Goal: Information Seeking & Learning: Learn about a topic

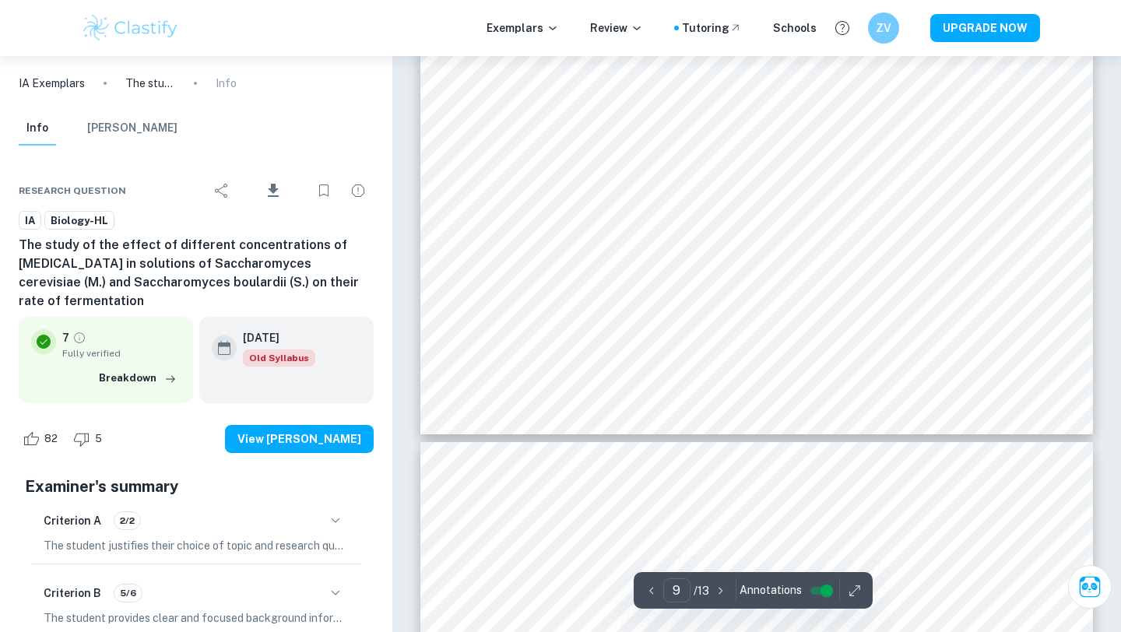
scroll to position [8409, 0]
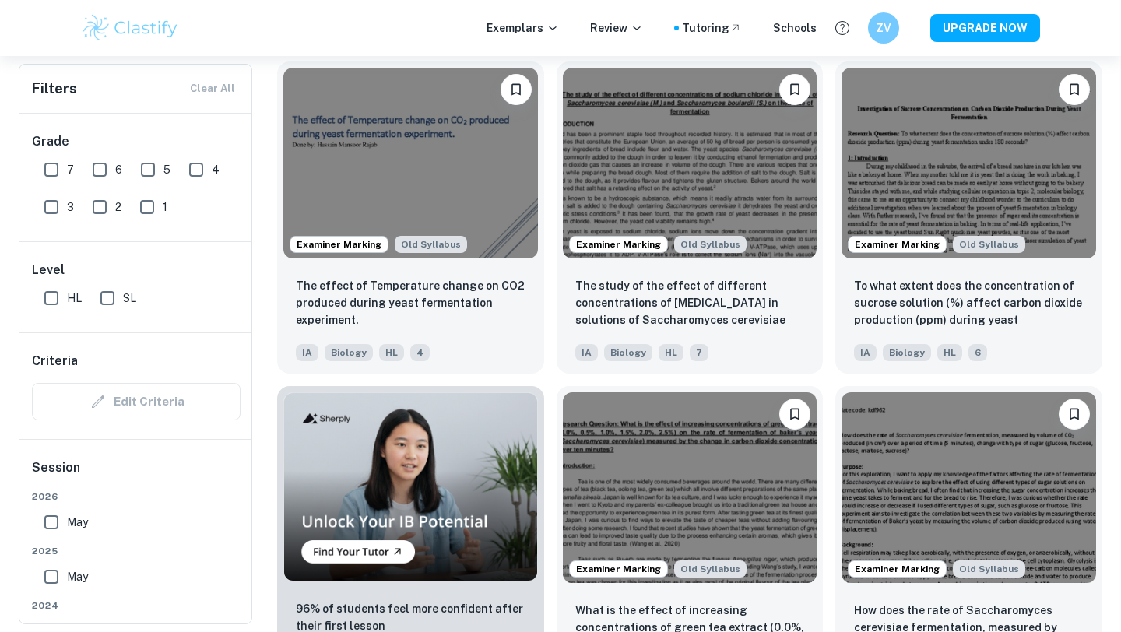
scroll to position [831, 0]
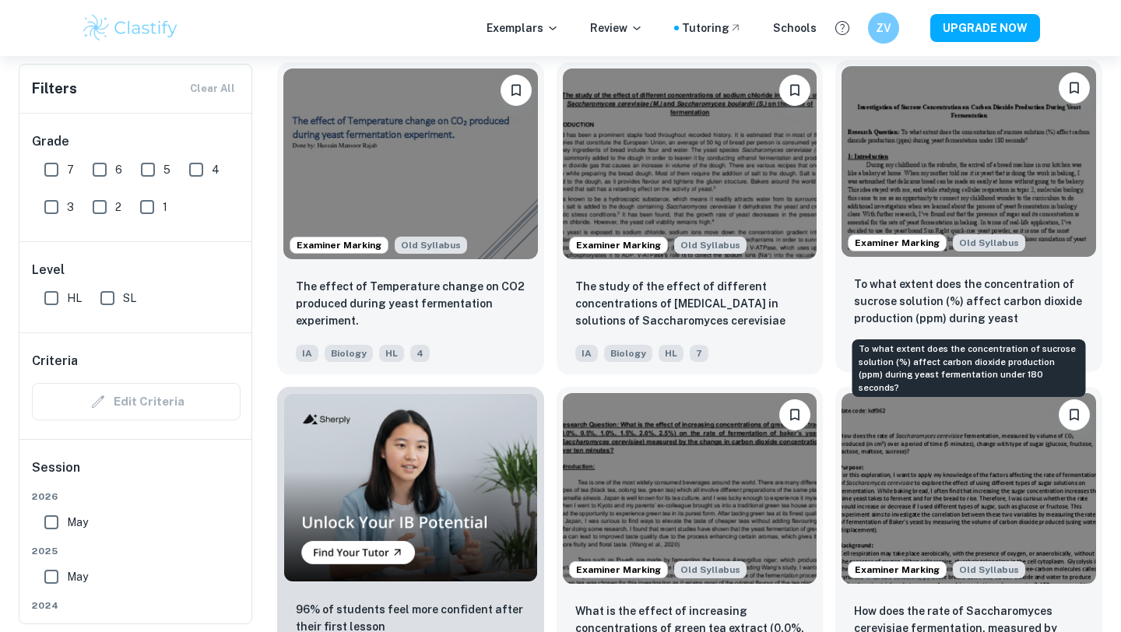
click at [885, 284] on p "To what extent does the concentration of sucrose solution (%) affect carbon dio…" at bounding box center [969, 302] width 230 height 53
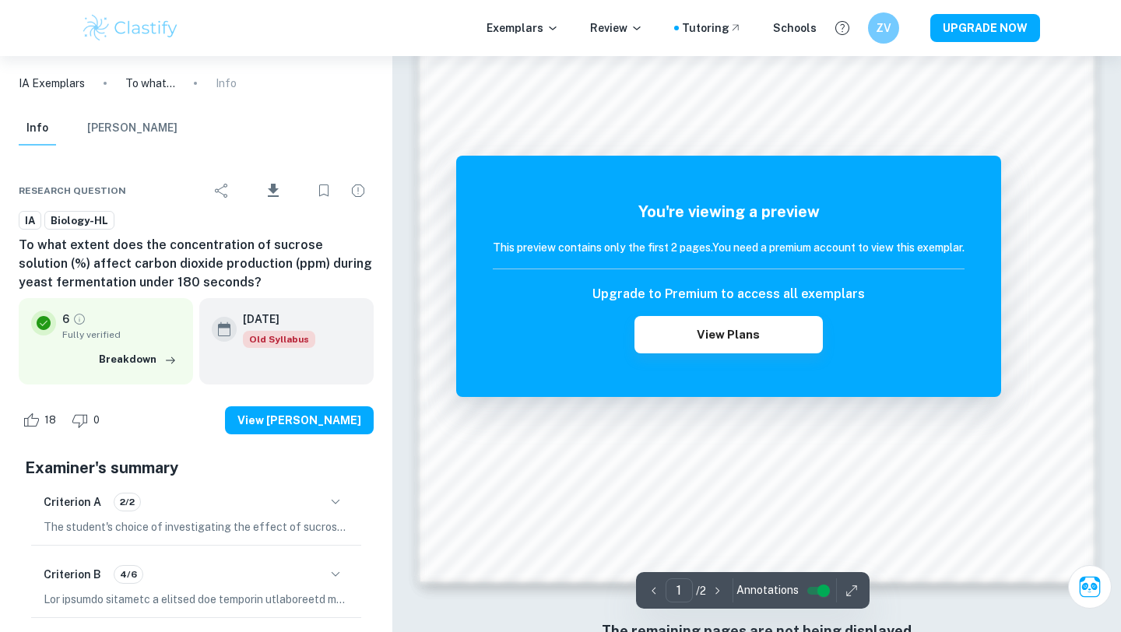
scroll to position [1295, 0]
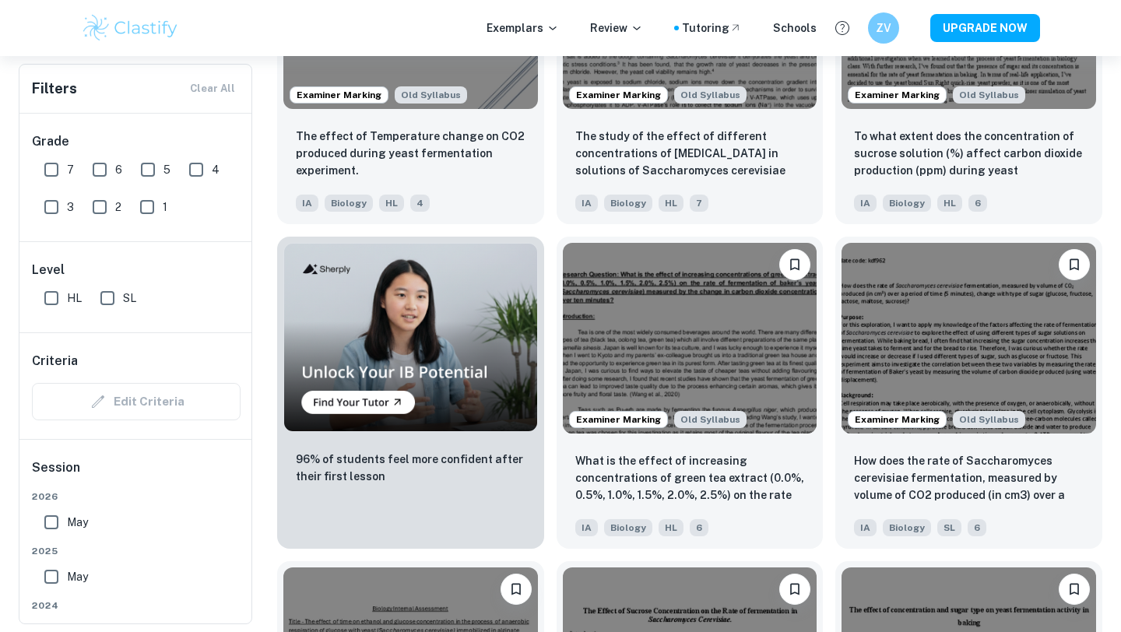
scroll to position [1036, 0]
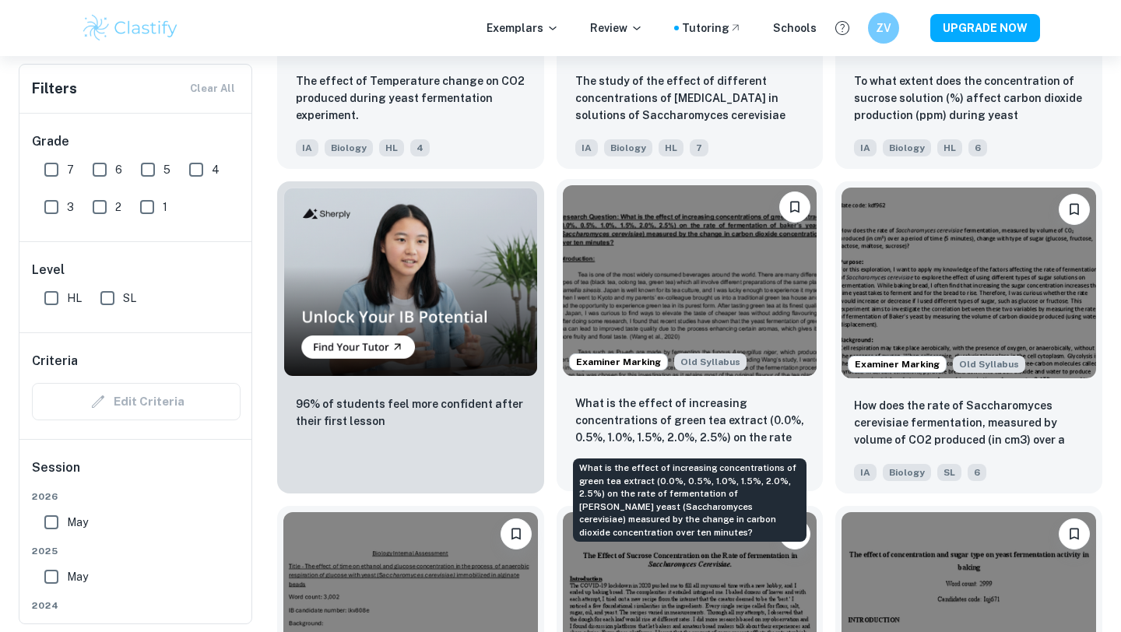
click at [645, 400] on p "What is the effect of increasing concentrations of green tea extract (0.0%, 0.5…" at bounding box center [690, 421] width 230 height 53
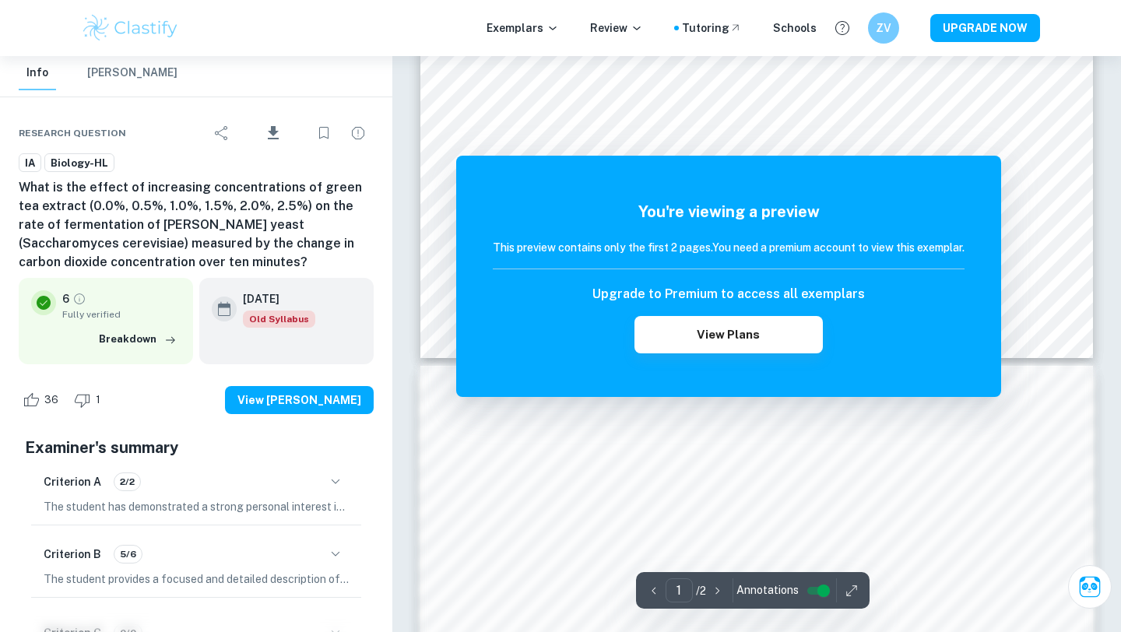
scroll to position [708, 0]
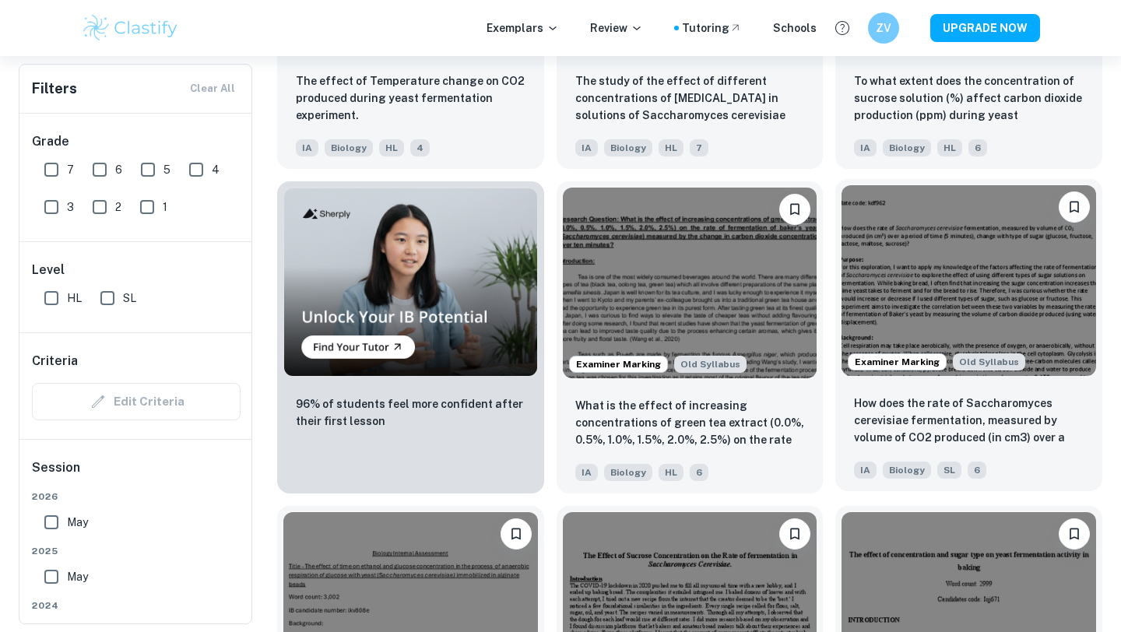
click at [880, 312] on img at bounding box center [969, 280] width 255 height 191
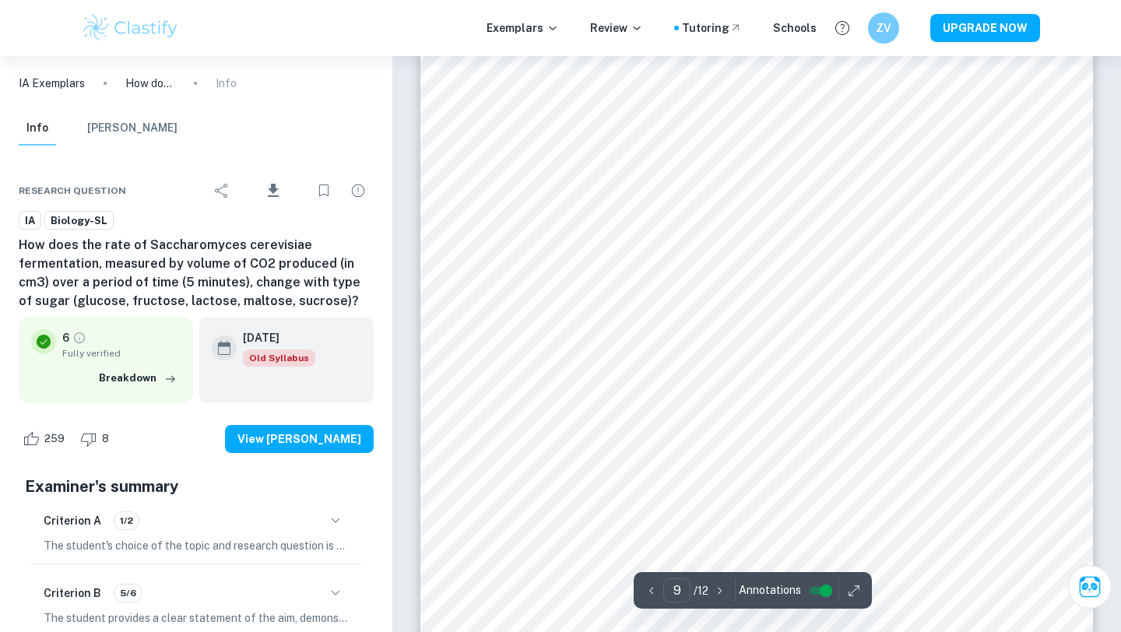
scroll to position [8087, 0]
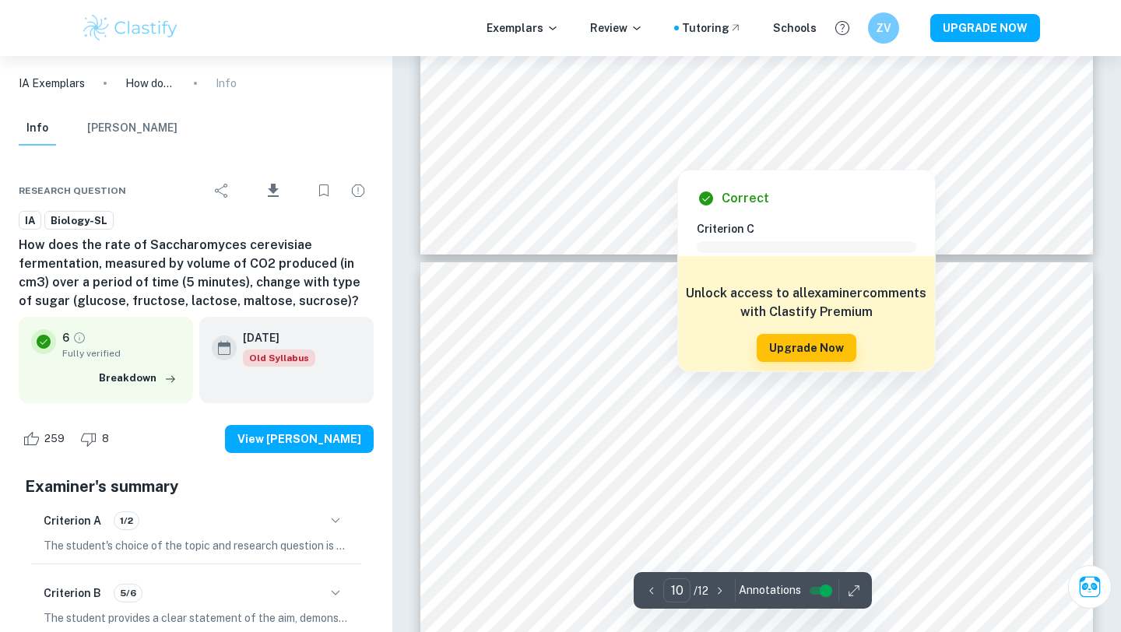
type input "9"
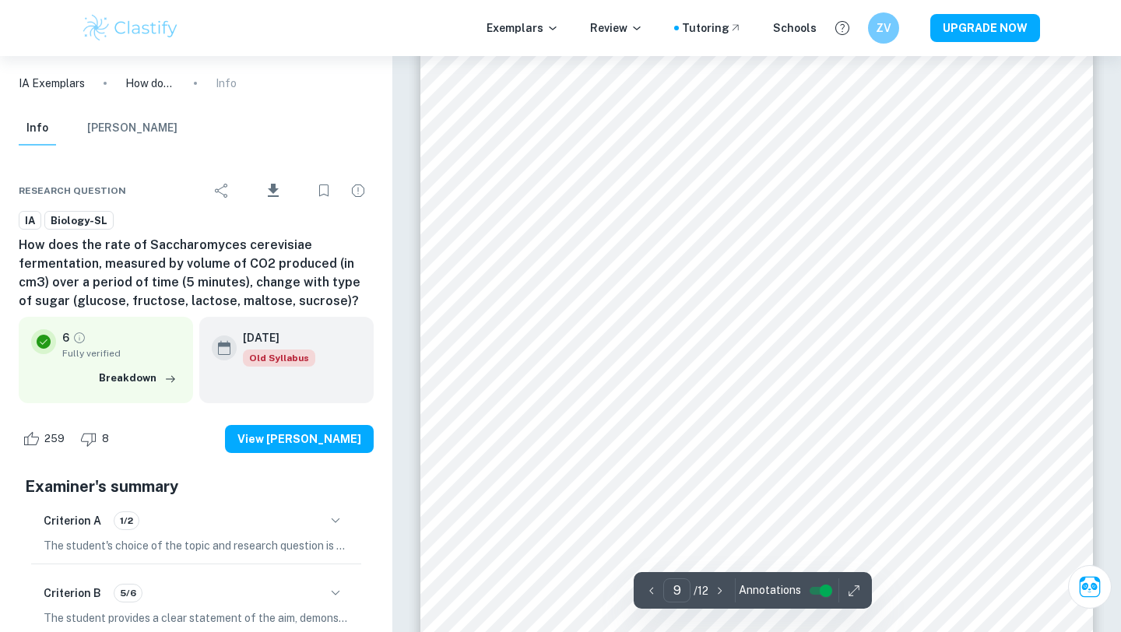
scroll to position [8099, 0]
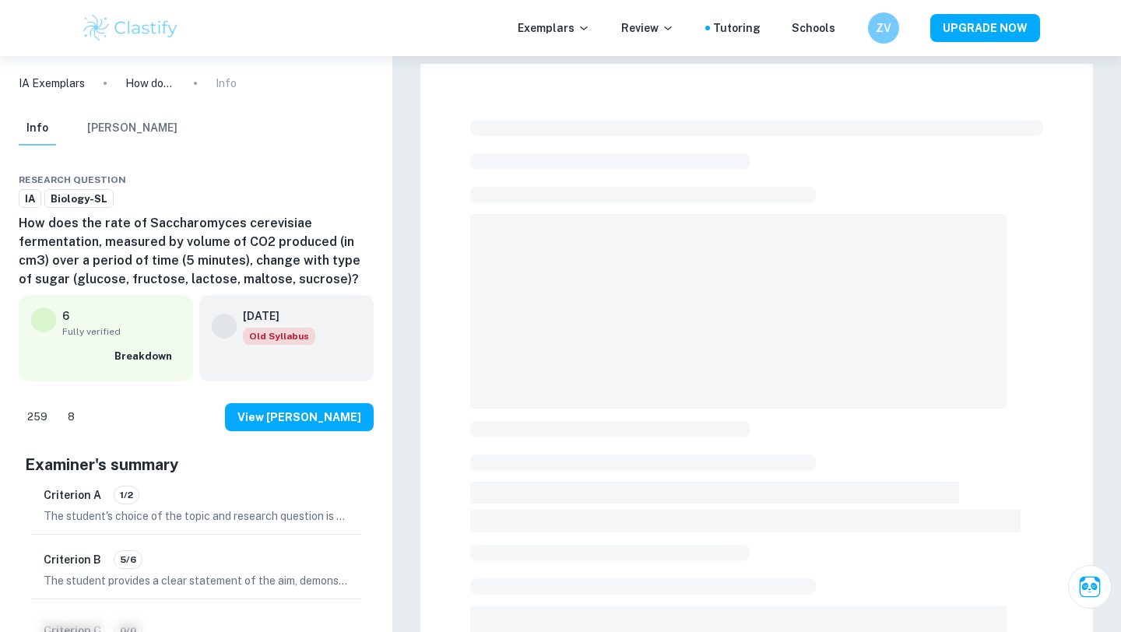
scroll to position [391, 0]
